Goal: Entertainment & Leisure: Consume media (video, audio)

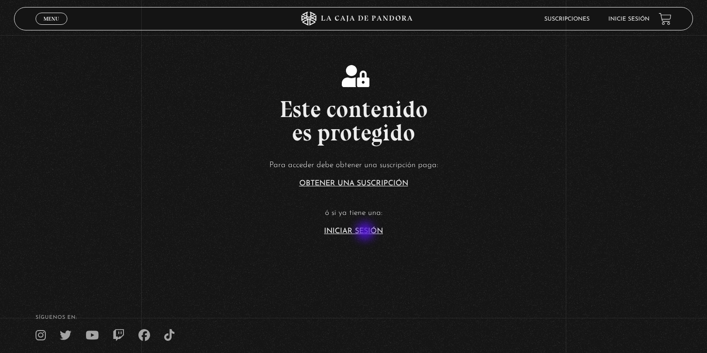
click at [366, 232] on link "Iniciar Sesión" at bounding box center [353, 230] width 59 height 7
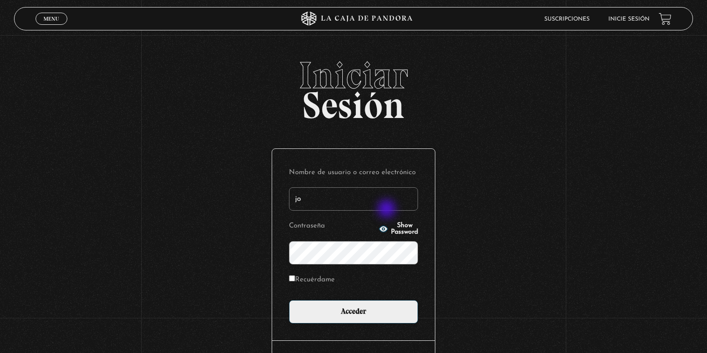
type input "[EMAIL_ADDRESS][DOMAIN_NAME]"
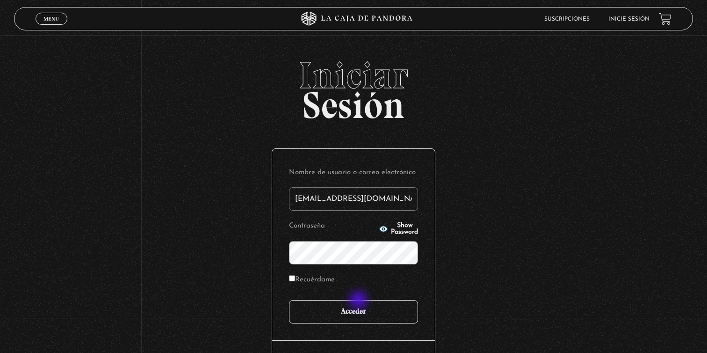
click at [358, 306] on input "Acceder" at bounding box center [353, 311] width 129 height 23
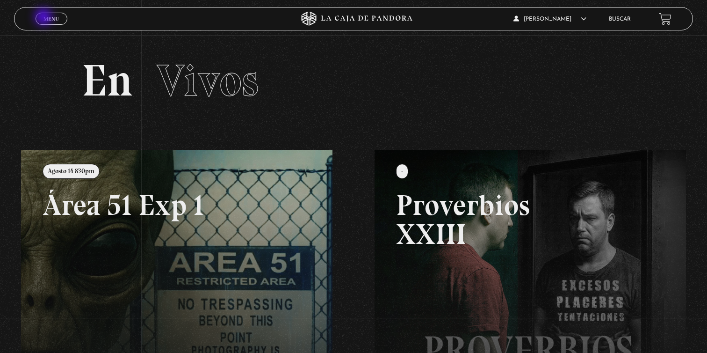
click at [44, 18] on span "Menu" at bounding box center [50, 19] width 15 height 6
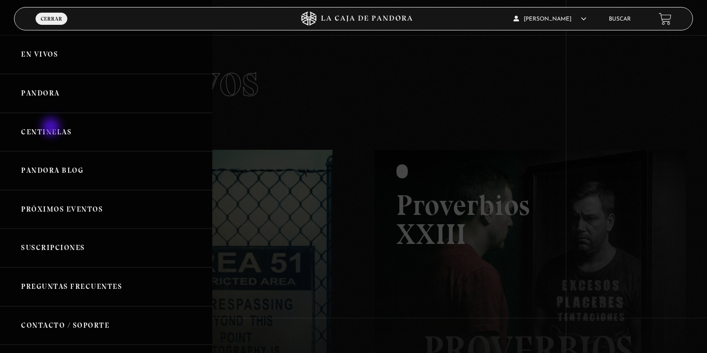
click at [52, 130] on link "Centinelas" at bounding box center [106, 132] width 212 height 39
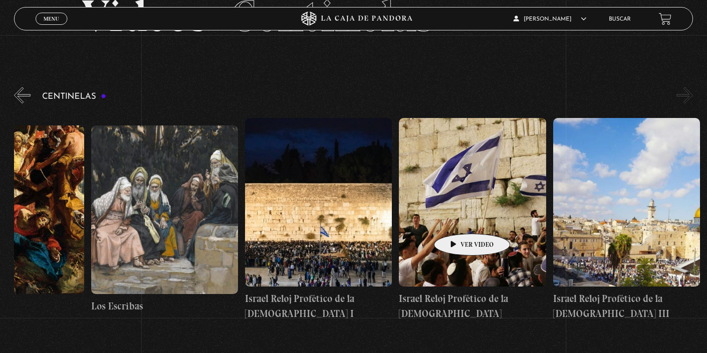
scroll to position [61, 0]
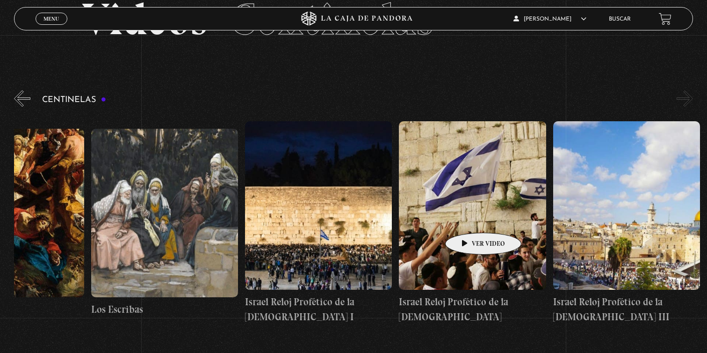
click at [469, 218] on figure at bounding box center [472, 205] width 147 height 168
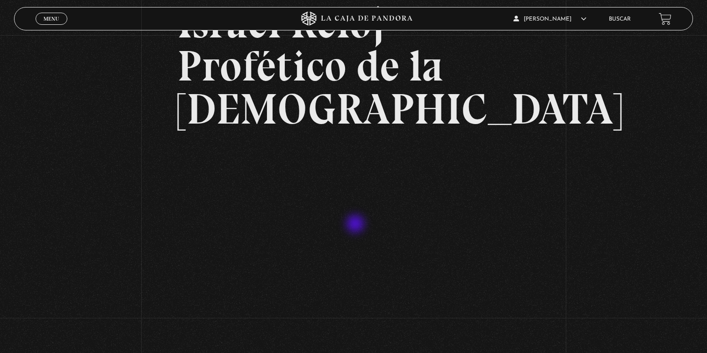
scroll to position [97, 0]
